Goal: Task Accomplishment & Management: Manage account settings

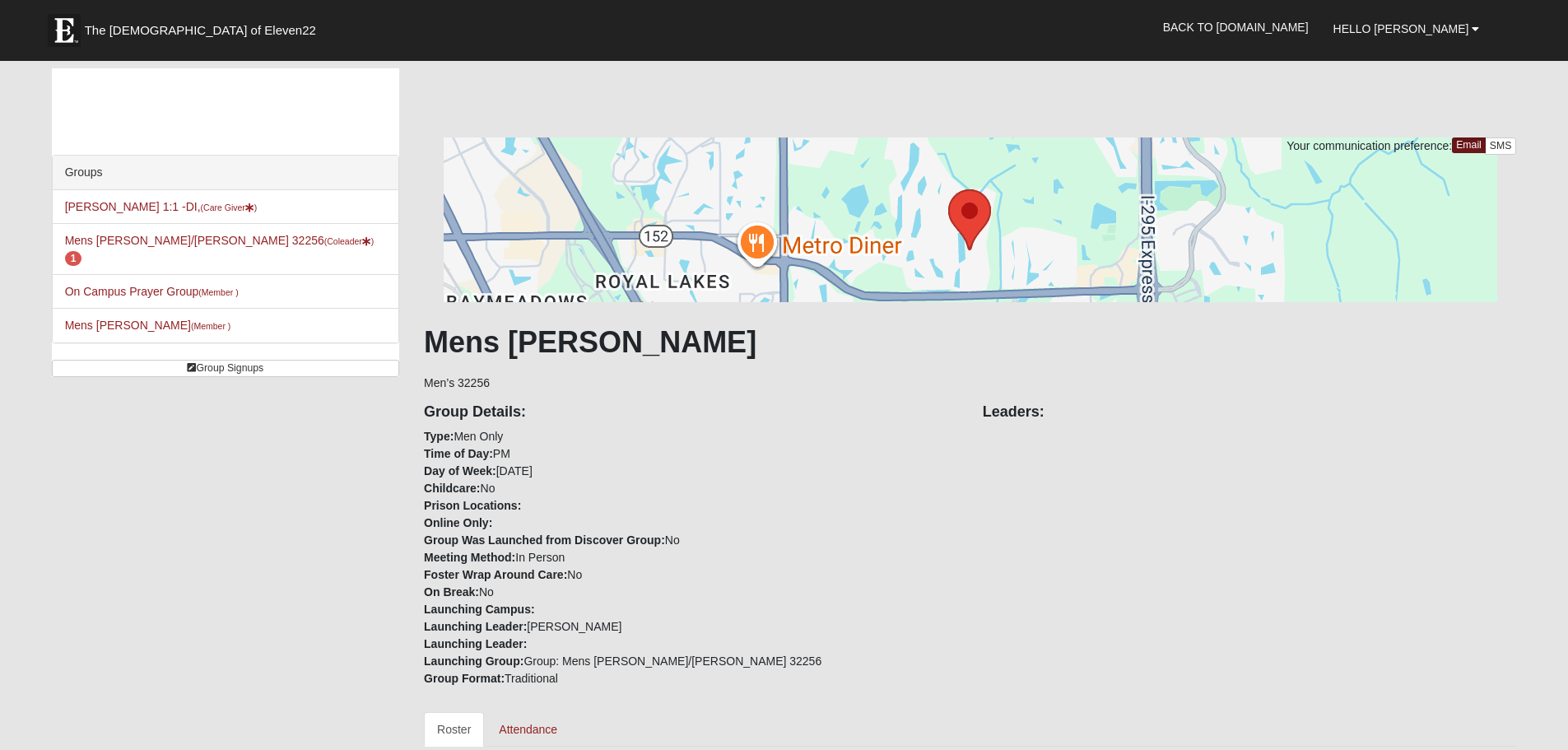
scroll to position [164, 0]
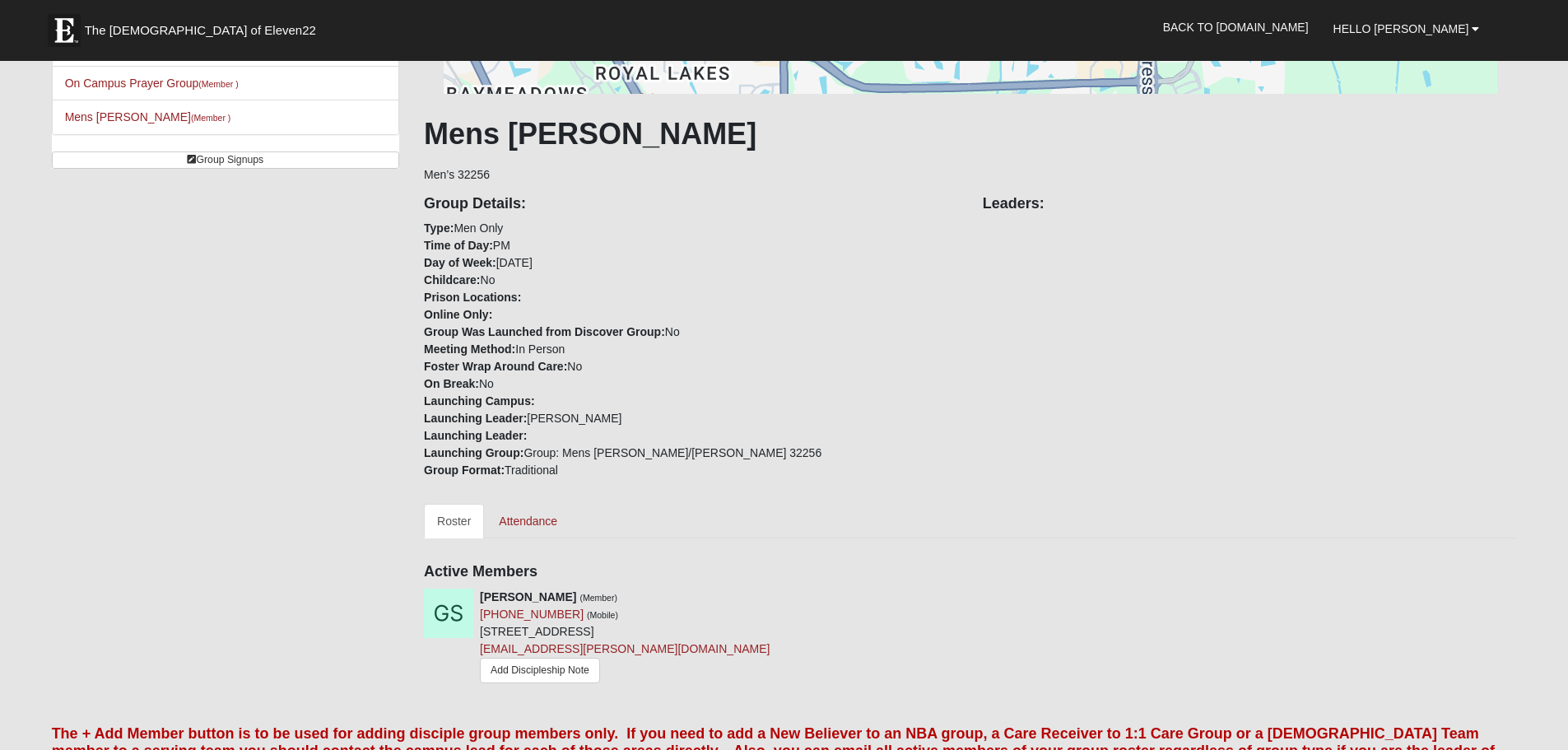
scroll to position [320, 0]
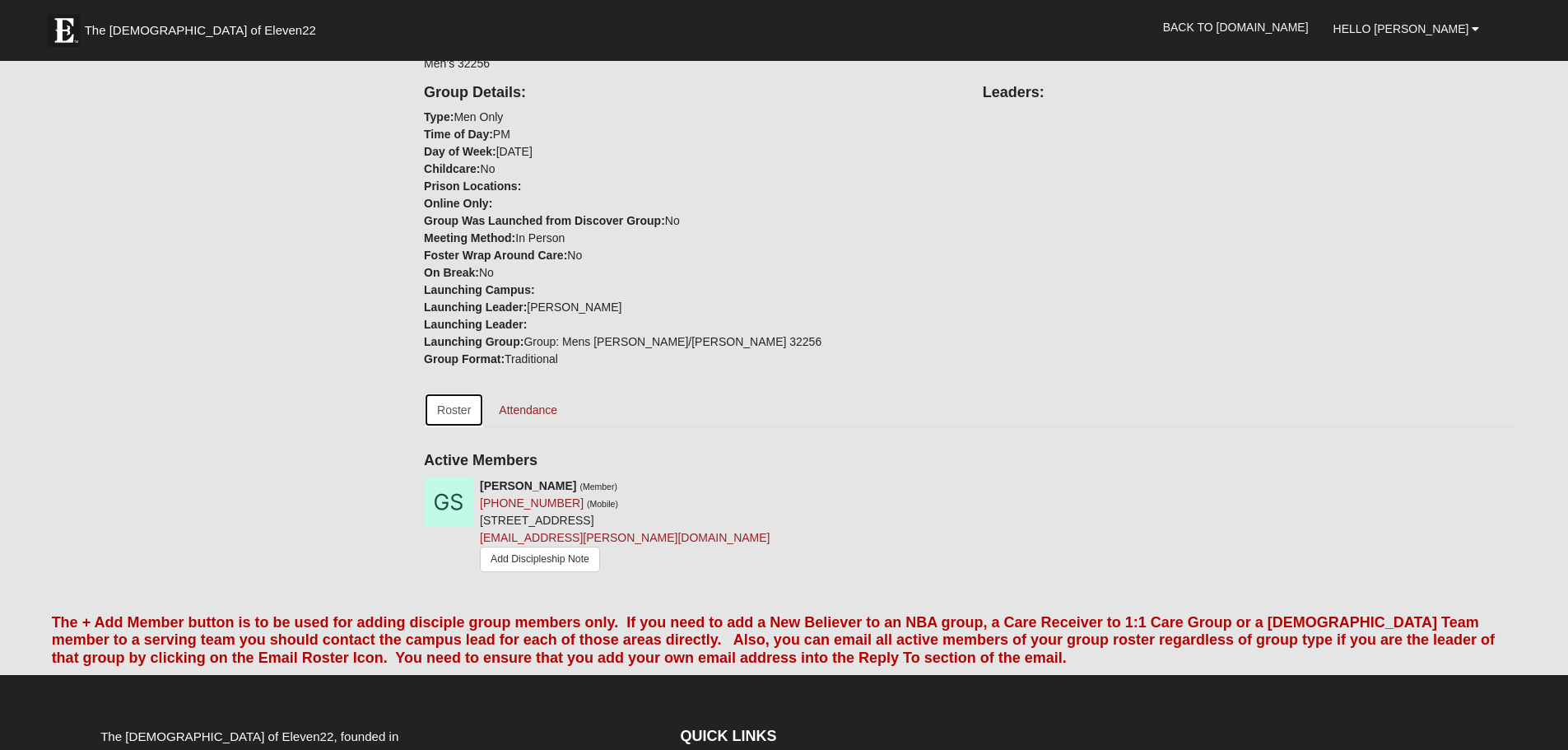
click at [455, 408] on link "Roster" at bounding box center [454, 409] width 60 height 35
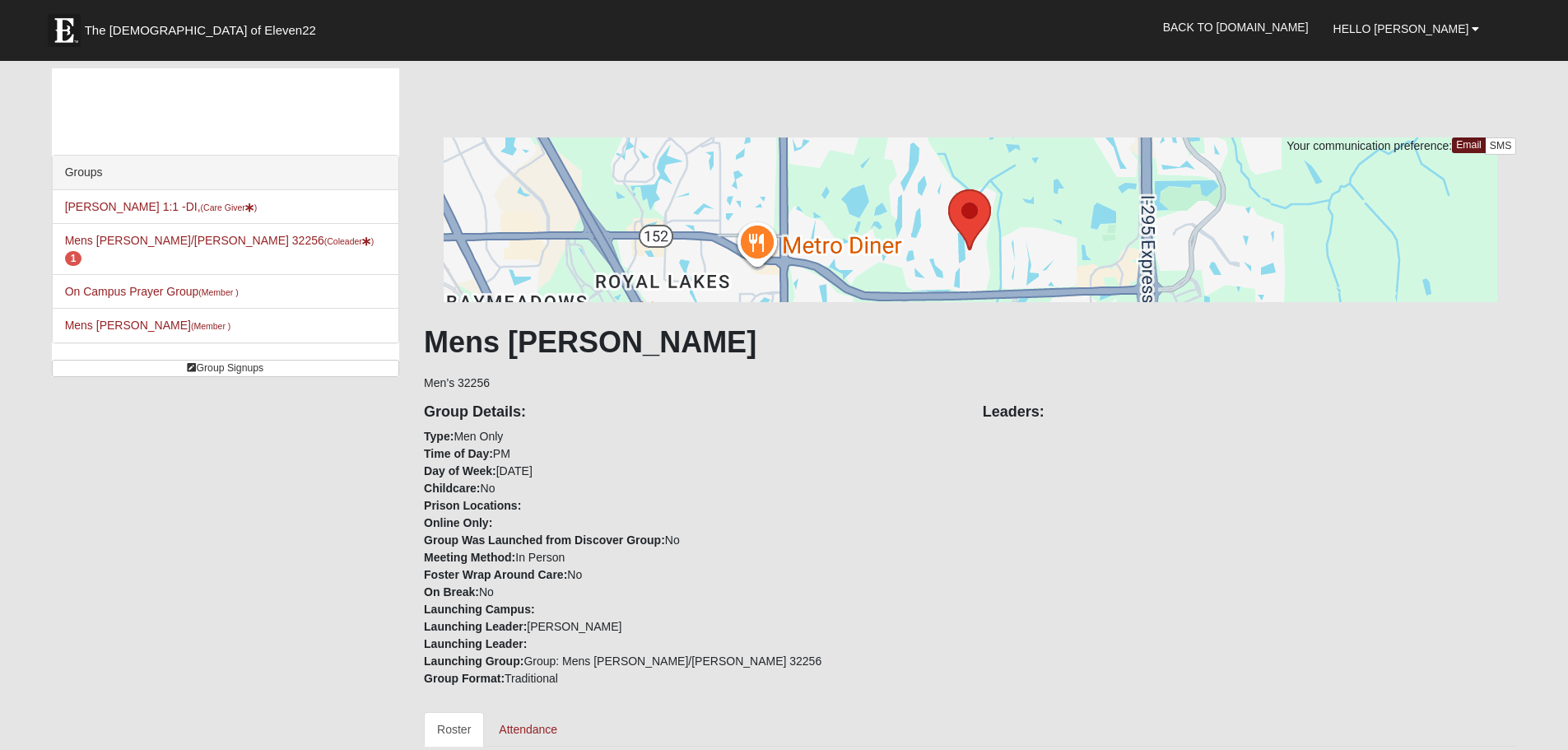
click at [529, 412] on h4 "Group Details:" at bounding box center [691, 412] width 535 height 18
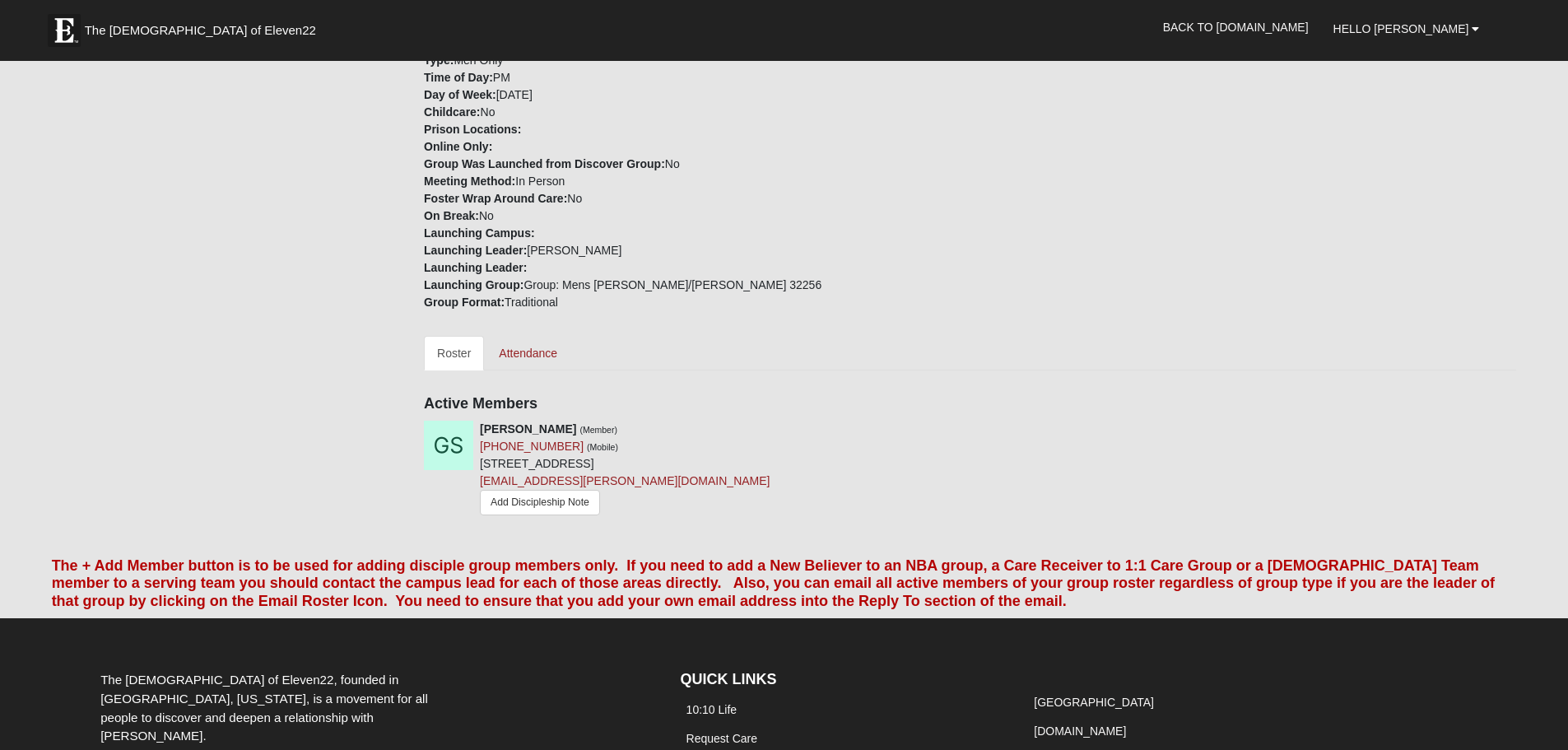
scroll to position [412, 0]
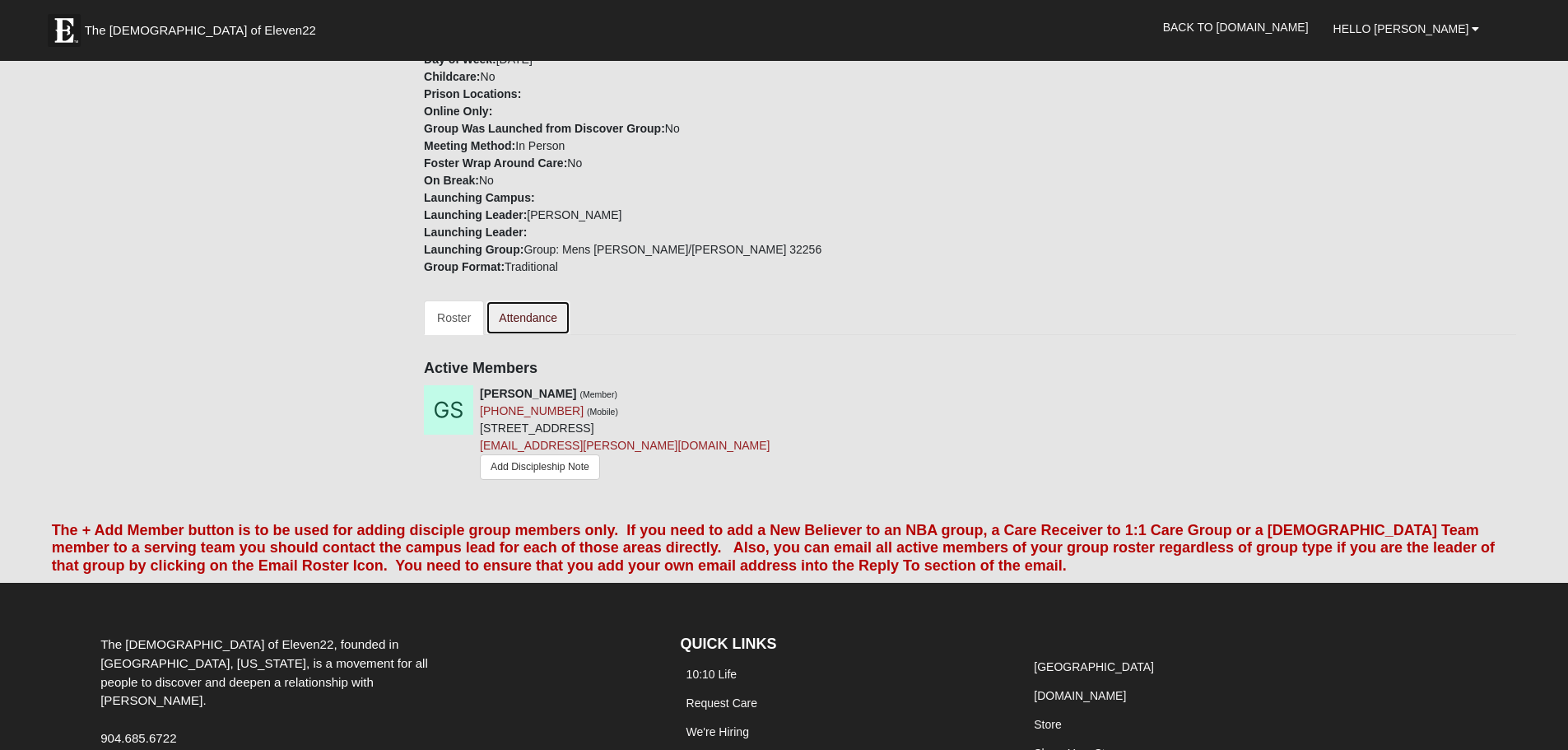
click at [536, 329] on link "Attendance" at bounding box center [528, 318] width 85 height 35
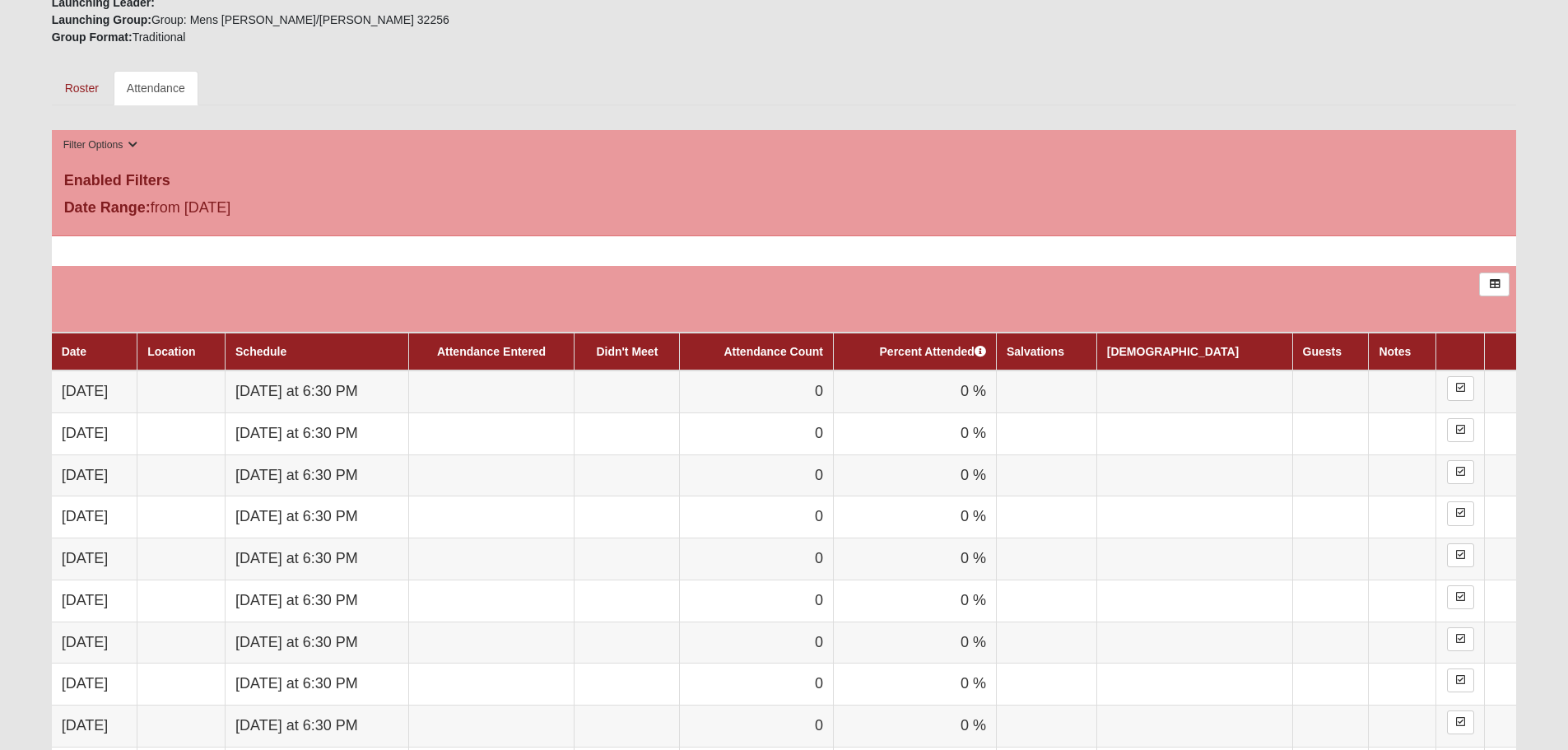
scroll to position [378, 0]
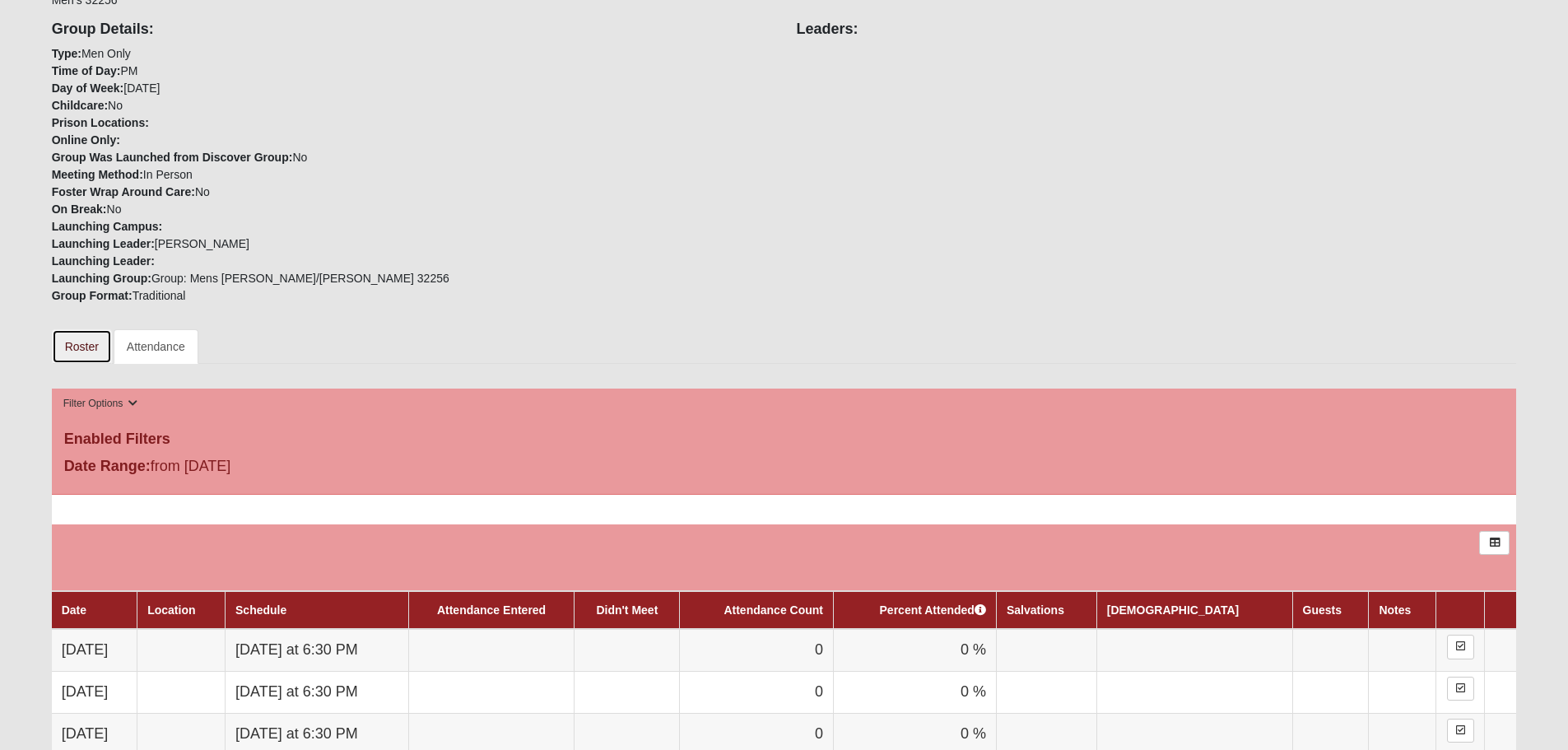
click at [64, 348] on link "Roster" at bounding box center [82, 347] width 60 height 35
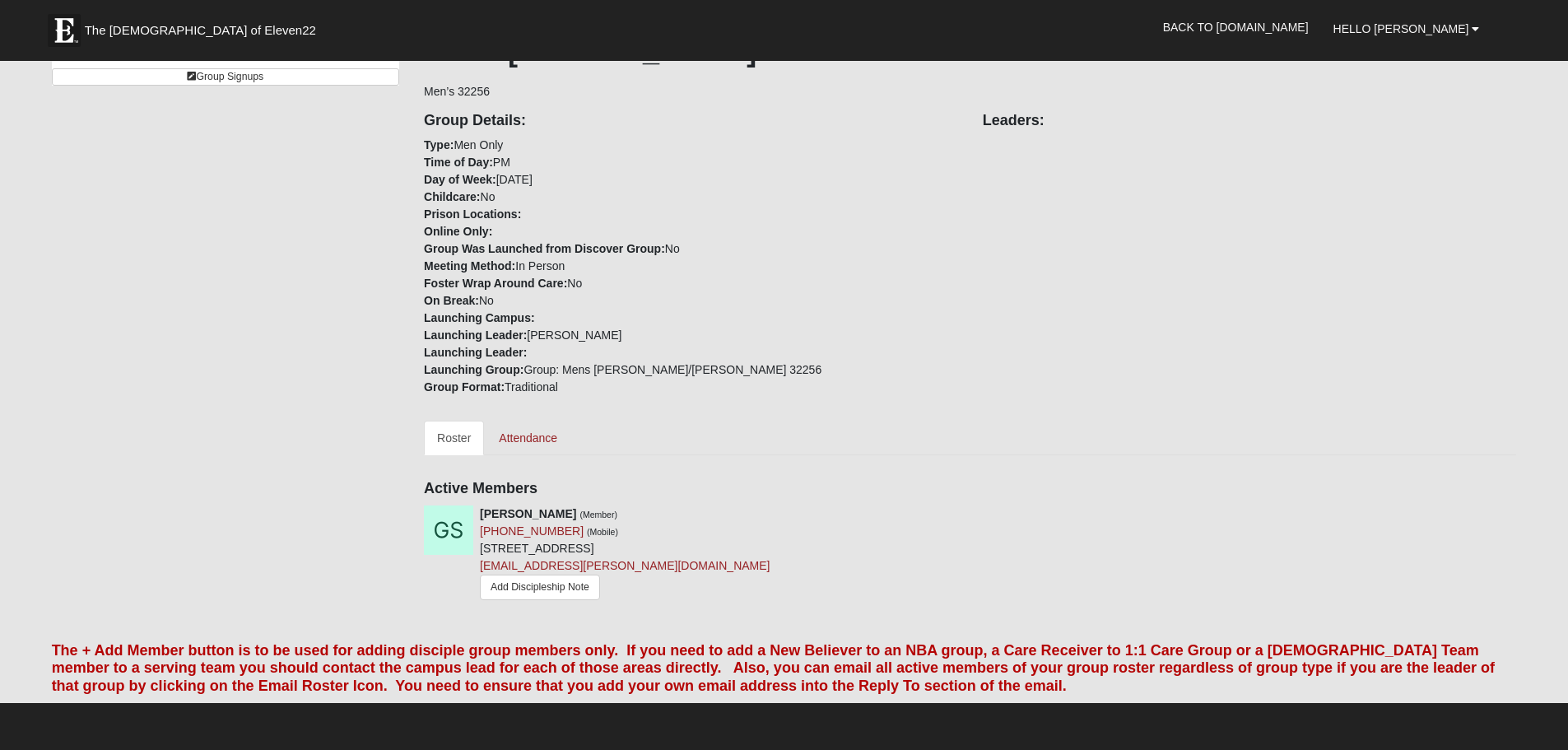
scroll to position [330, 0]
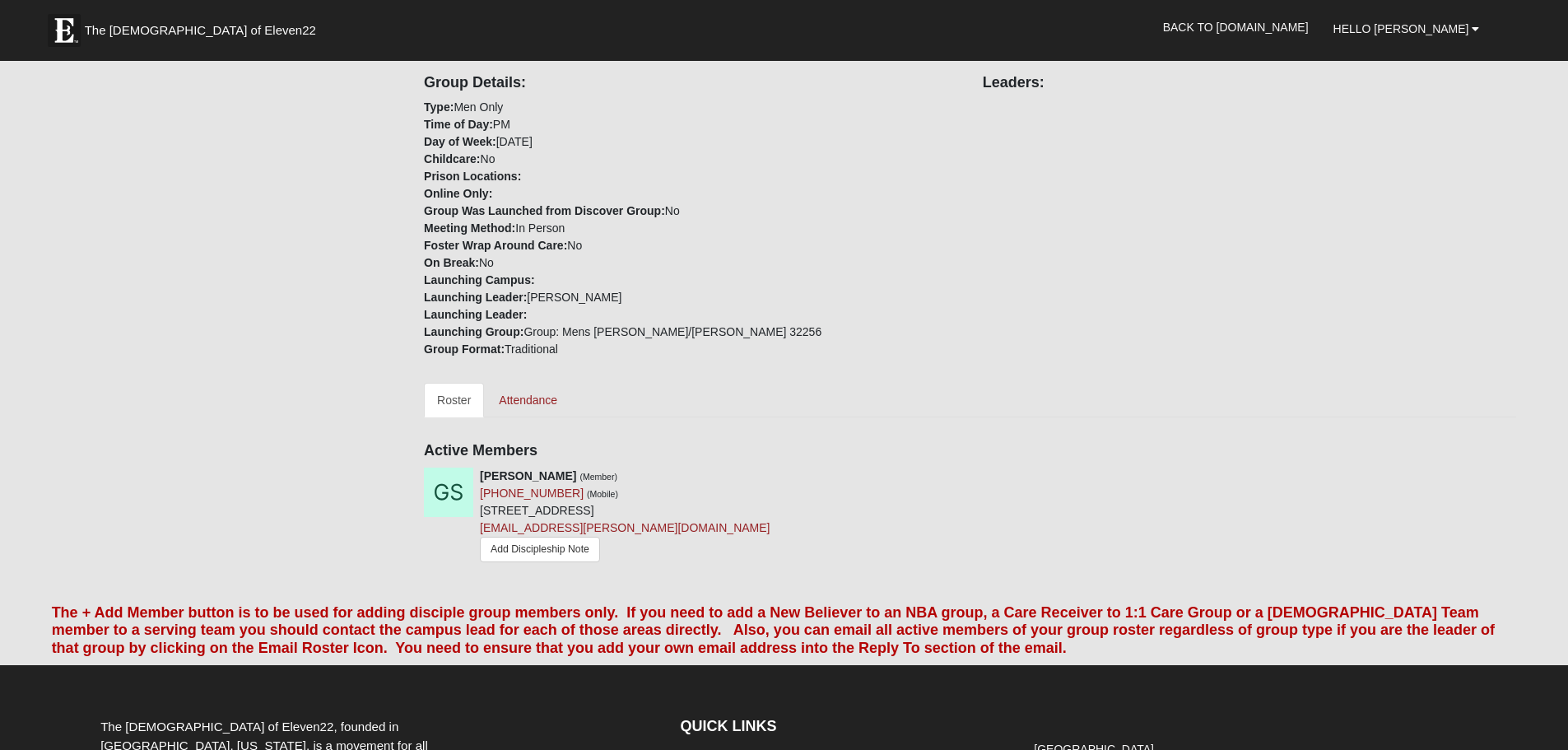
click at [447, 449] on h4 "Active Members" at bounding box center [970, 451] width 1092 height 18
click at [812, 461] on div "Your communication preference: Email SMS Mens Sullivant Men’s 32256 Group Detai…" at bounding box center [970, 194] width 1092 height 773
drag, startPoint x: 879, startPoint y: 567, endPoint x: 637, endPoint y: 566, distance: 242.0
click at [869, 567] on div "Gene Sullivant (Member) (904) 931-4943 (Mobile) 10550 Baymeadows Rd Unit 424 Ja…" at bounding box center [692, 518] width 560 height 101
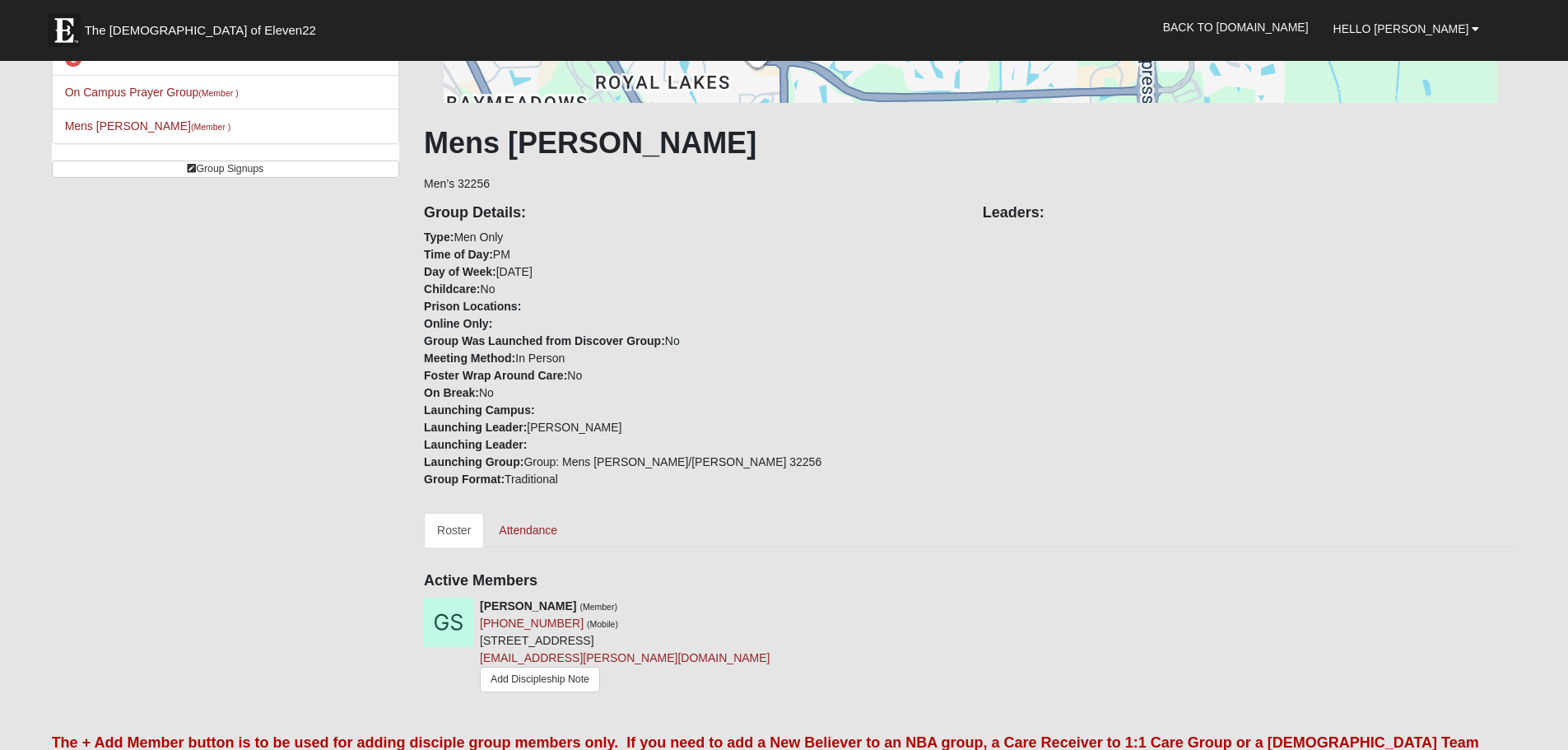
scroll to position [248, 0]
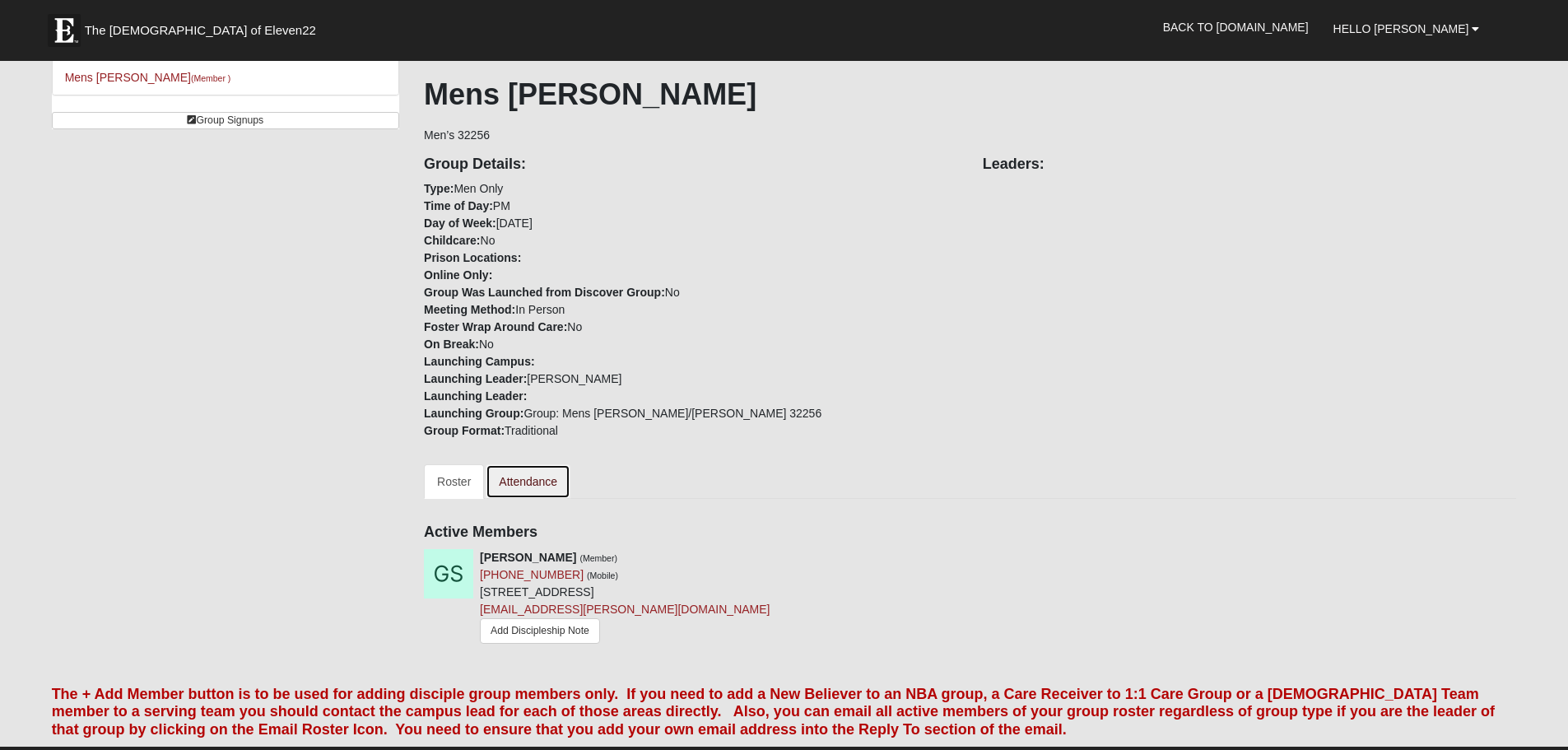
click at [542, 478] on link "Attendance" at bounding box center [528, 481] width 85 height 35
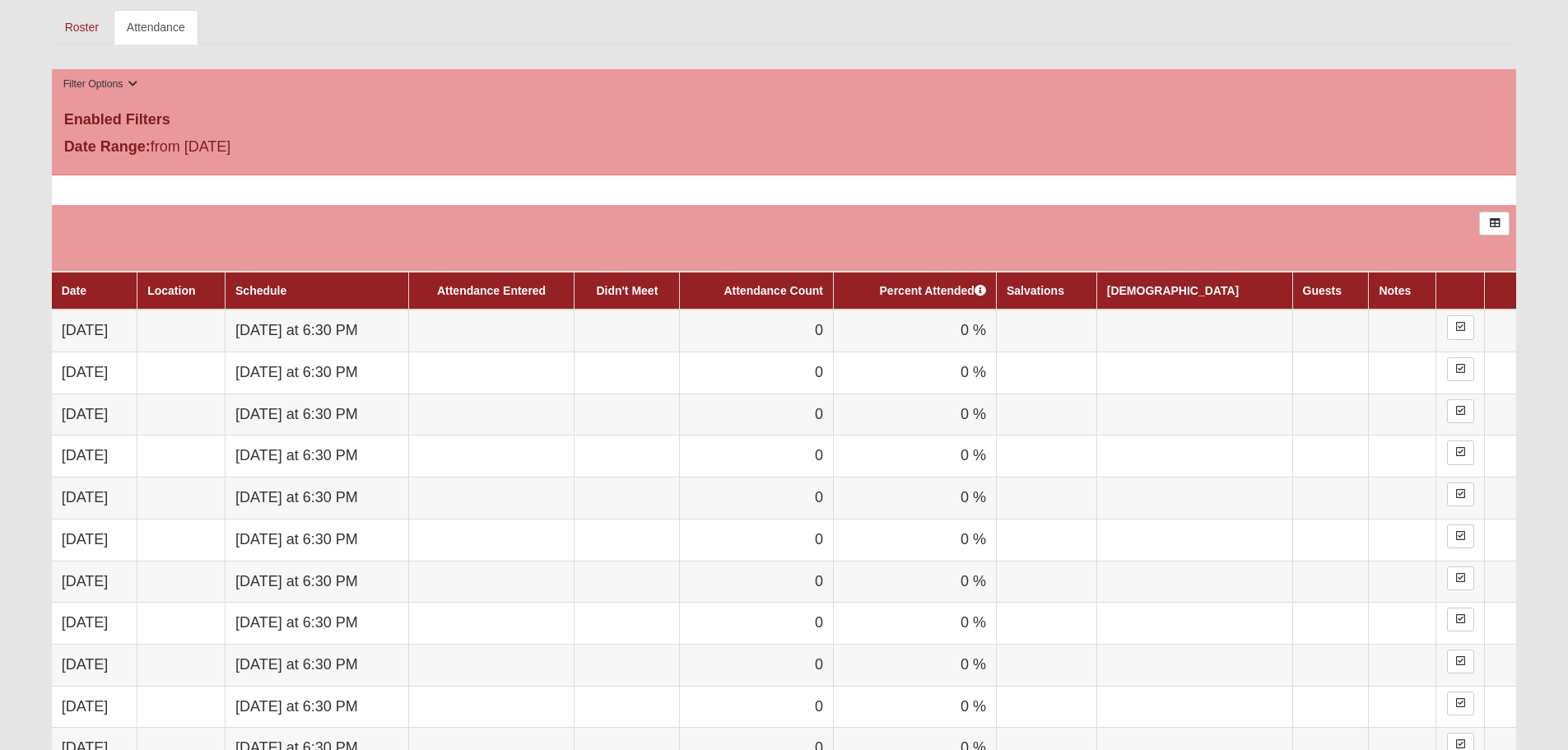
scroll to position [577, 0]
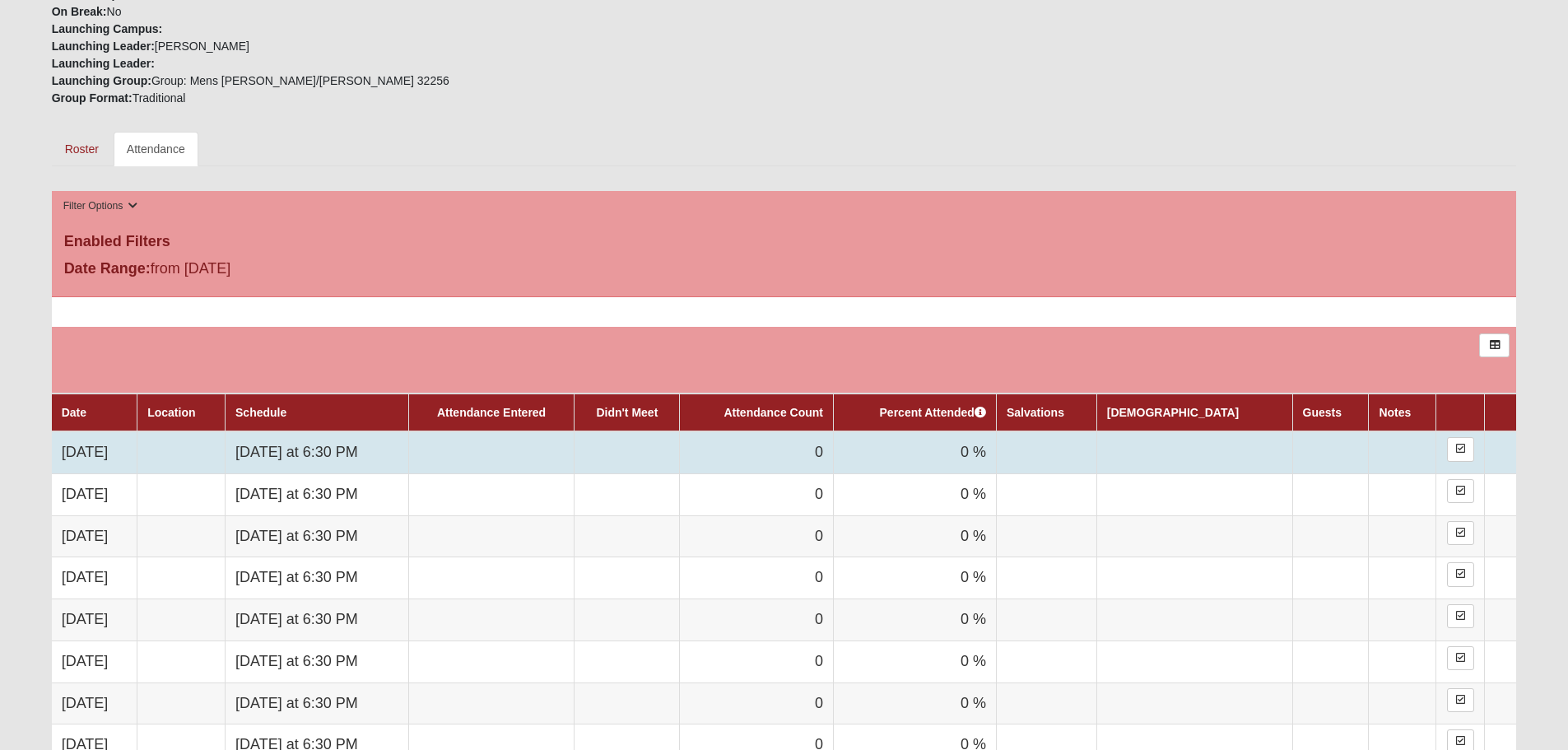
click at [199, 460] on td at bounding box center [181, 452] width 88 height 42
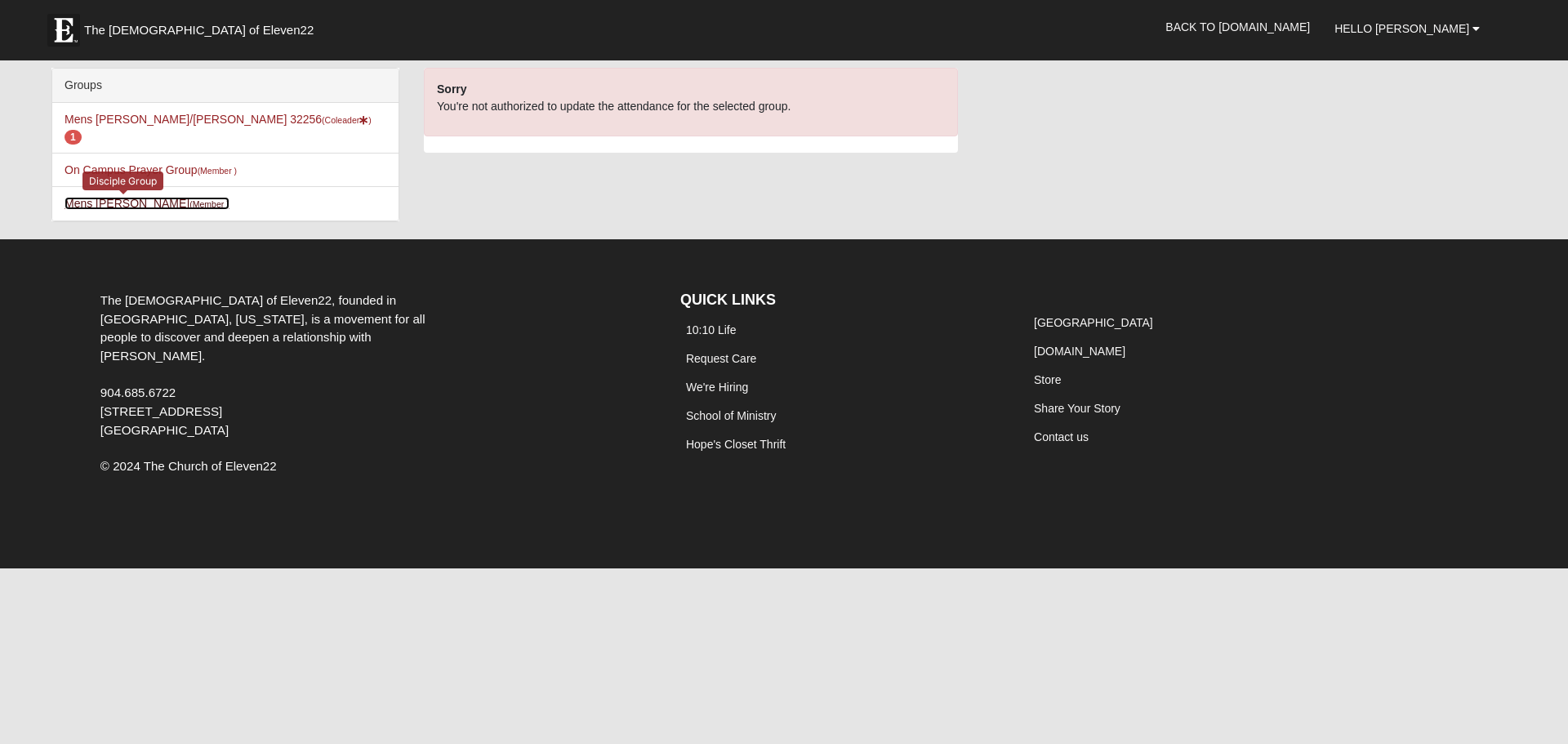
click at [190, 200] on small "(Member )" at bounding box center [209, 205] width 39 height 10
click at [1050, 373] on link "Store" at bounding box center [1047, 379] width 27 height 13
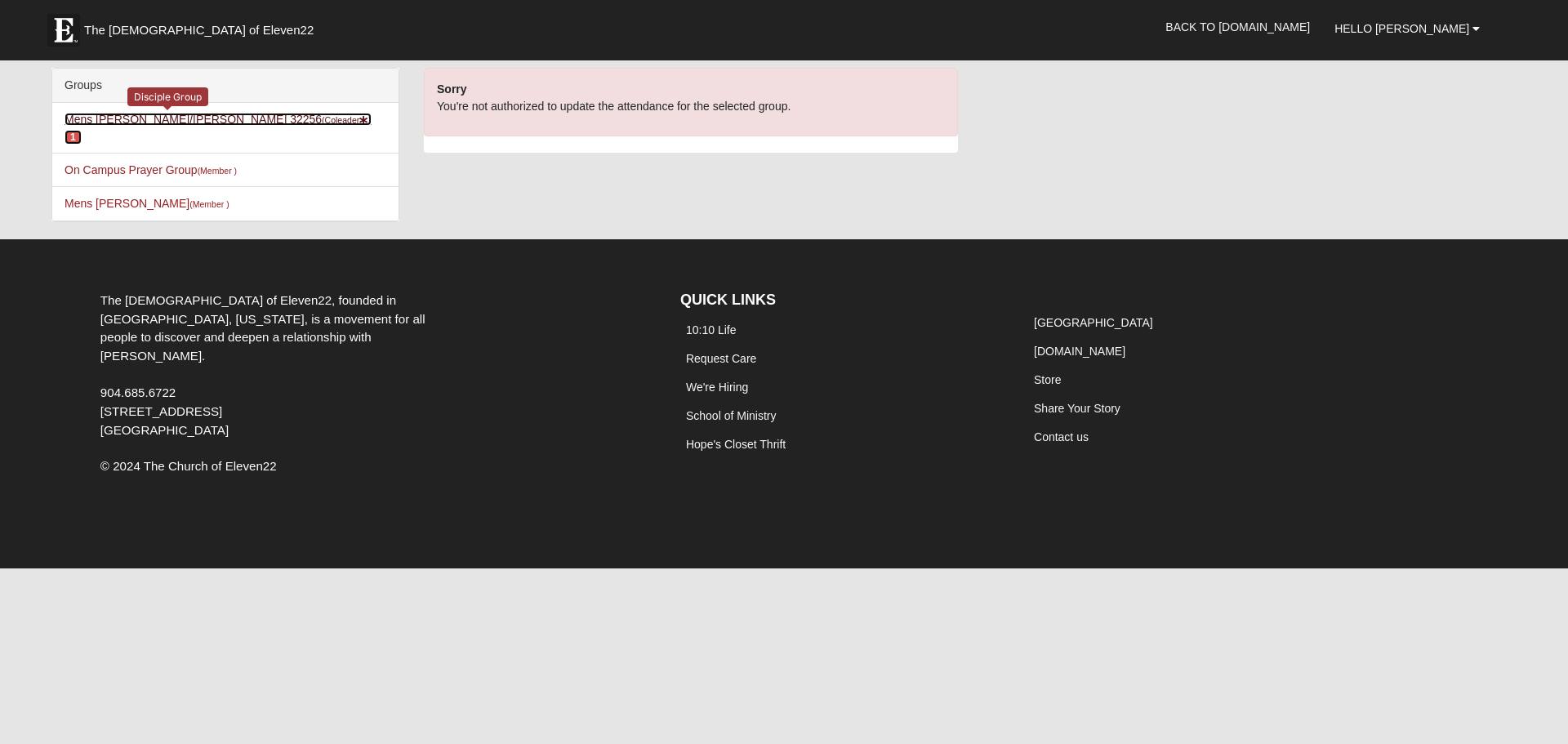
click at [73, 118] on link "Mens Mathis/Smid 32256 (Coleader ) 1" at bounding box center [217, 127] width 307 height 31
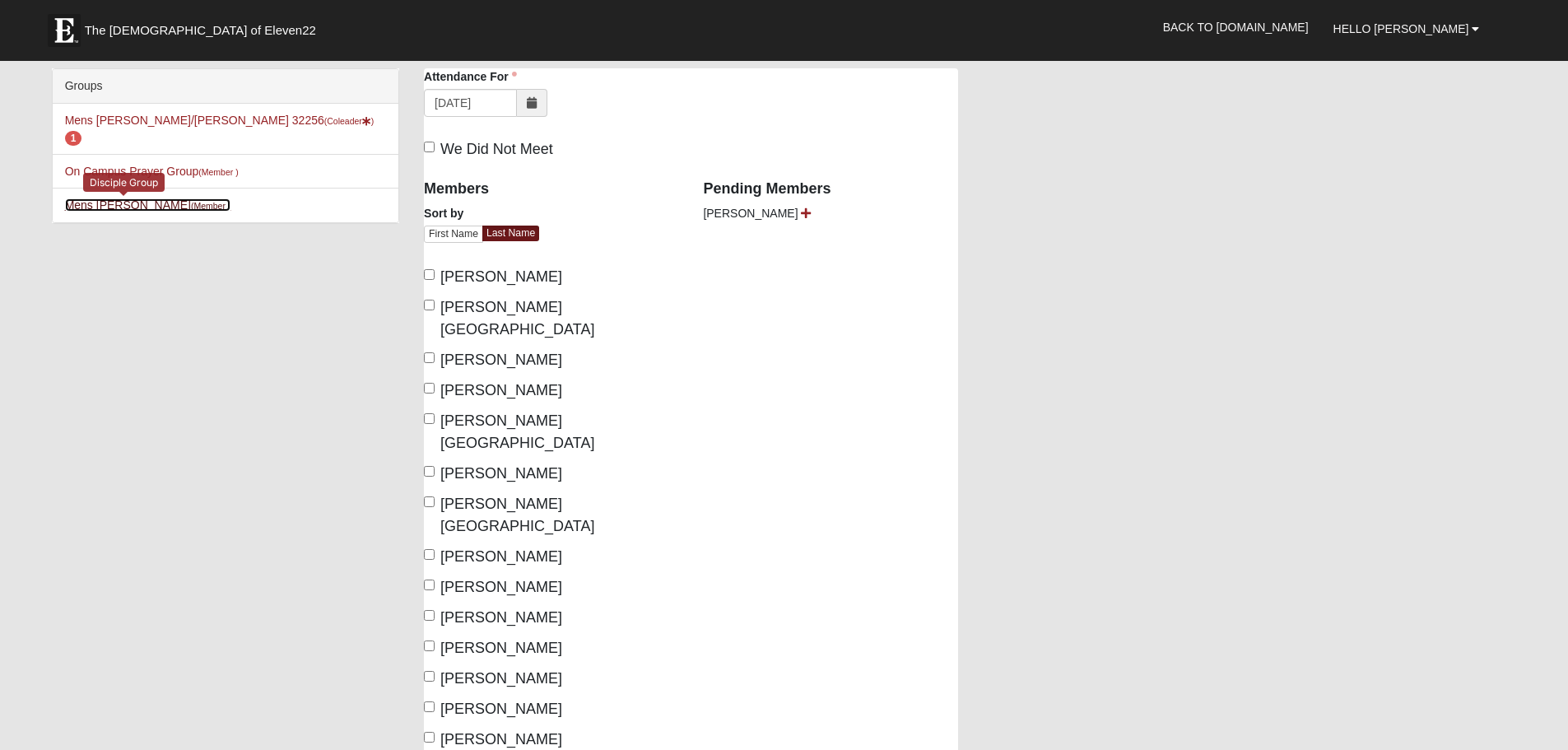
click at [151, 198] on link "[PERSON_NAME] (Member )" at bounding box center [147, 204] width 166 height 13
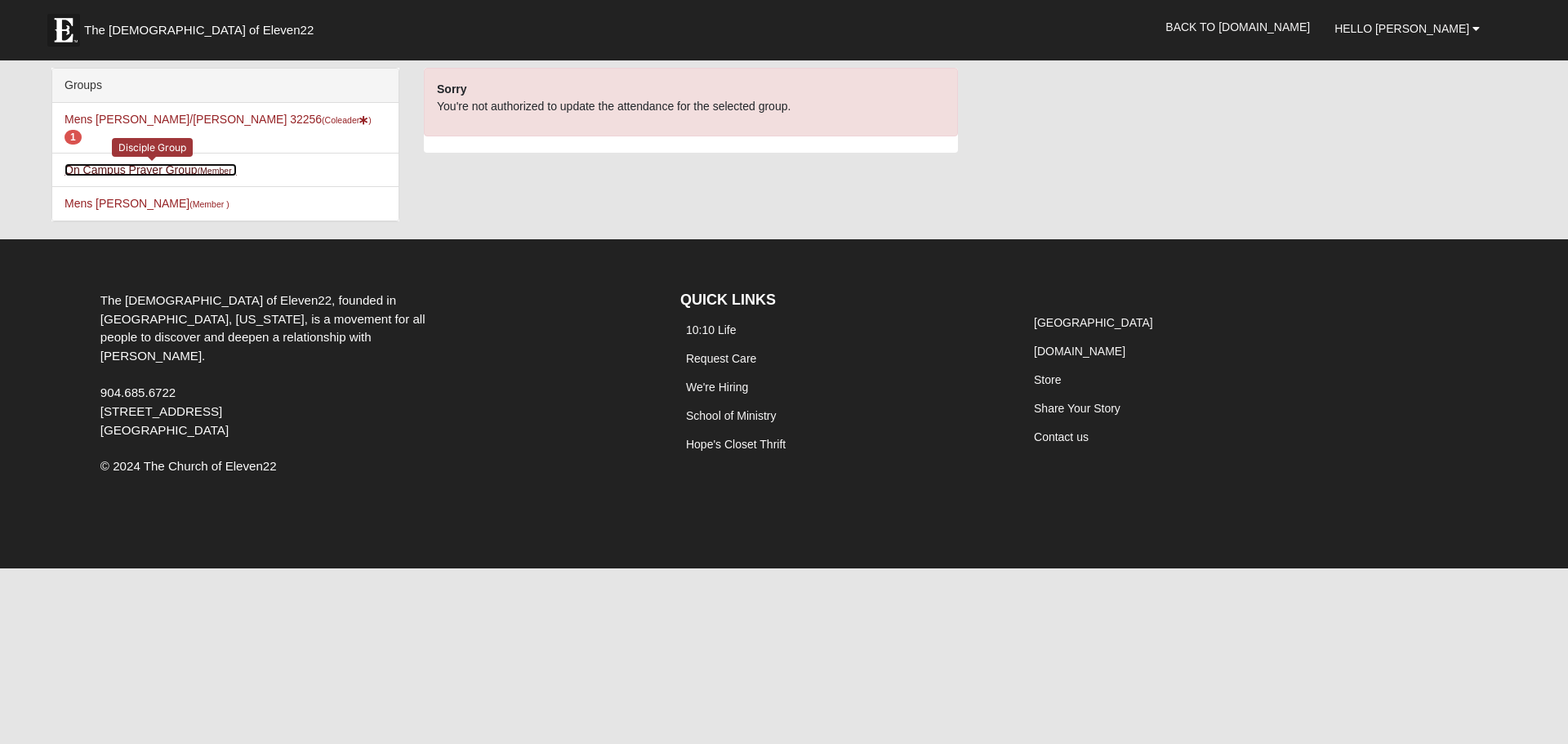
click at [143, 163] on link "On Campus Prayer Group (Member )" at bounding box center [150, 169] width 172 height 13
click at [128, 163] on link "On Campus Prayer Group (Member )" at bounding box center [150, 169] width 172 height 13
click at [109, 197] on link "[PERSON_NAME] (Member )" at bounding box center [146, 203] width 165 height 13
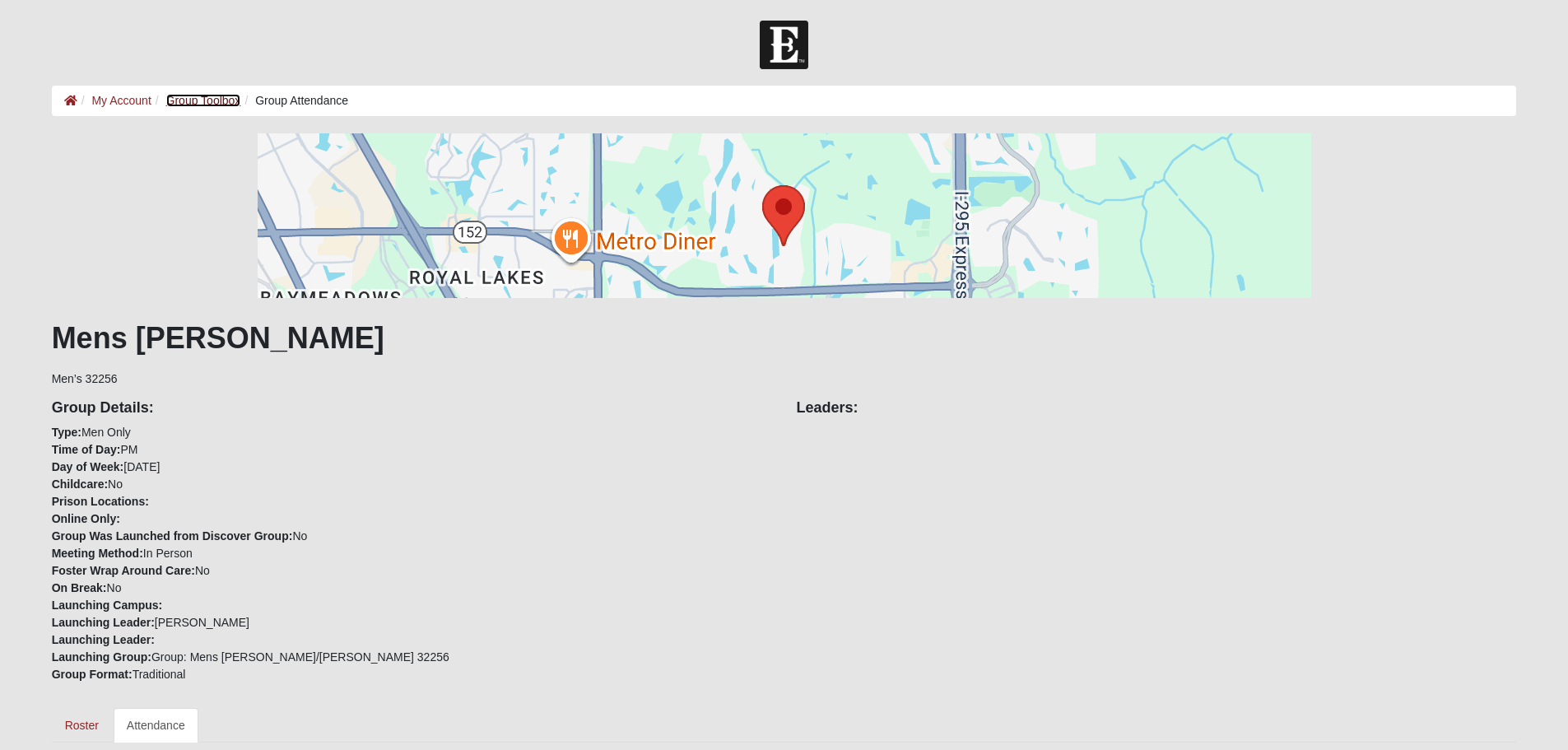
click at [198, 104] on link "Group Toolbox" at bounding box center [203, 100] width 75 height 13
